Goal: Navigation & Orientation: Understand site structure

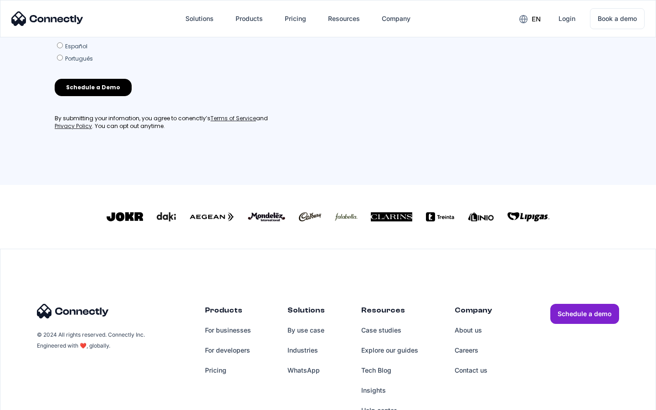
scroll to position [391, 0]
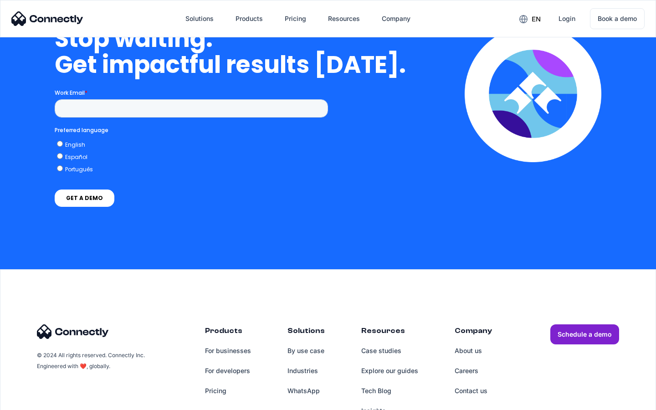
scroll to position [3746, 0]
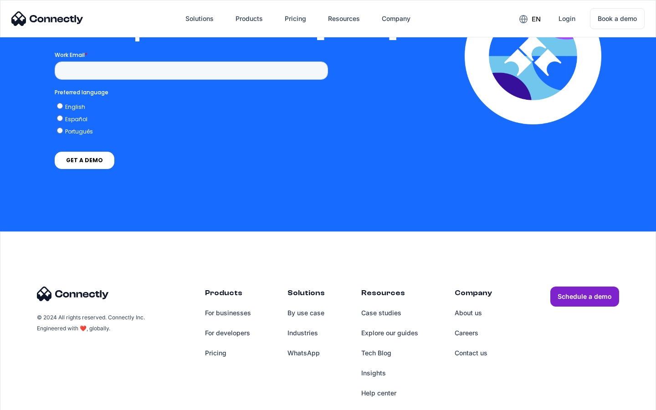
scroll to position [1991, 0]
